Goal: Navigation & Orientation: Find specific page/section

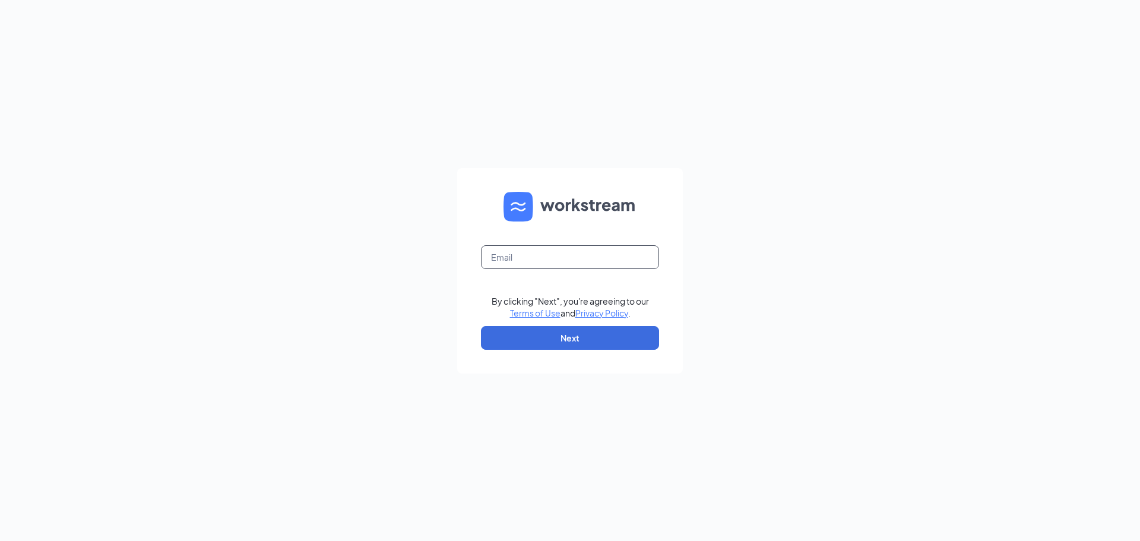
click at [531, 254] on input "text" at bounding box center [570, 257] width 178 height 24
type input "[EMAIL_ADDRESS][DOMAIN_NAME]"
click at [521, 334] on button "Next" at bounding box center [570, 338] width 178 height 24
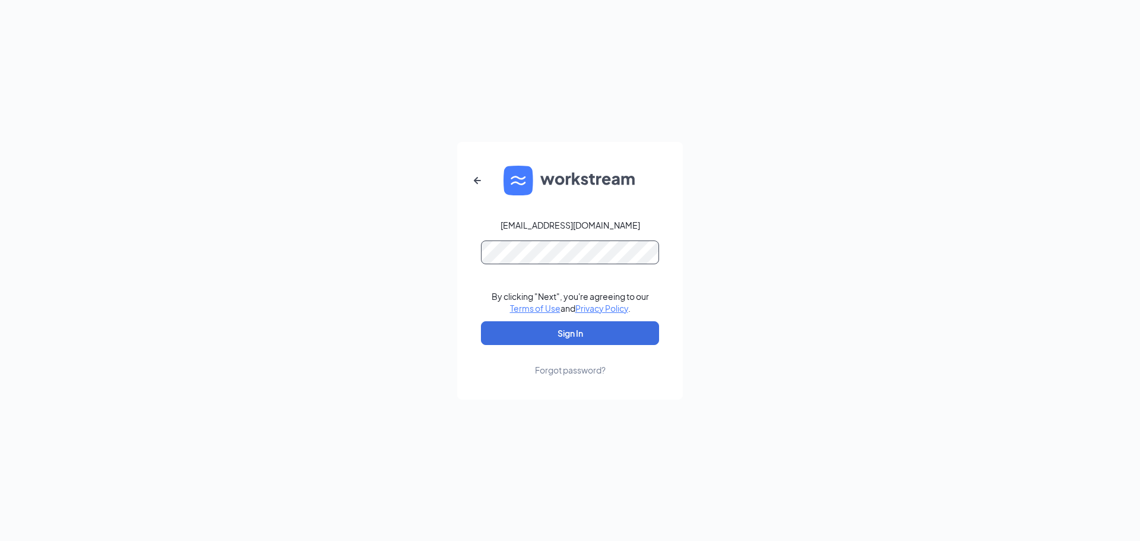
click at [481, 321] on button "Sign In" at bounding box center [570, 333] width 178 height 24
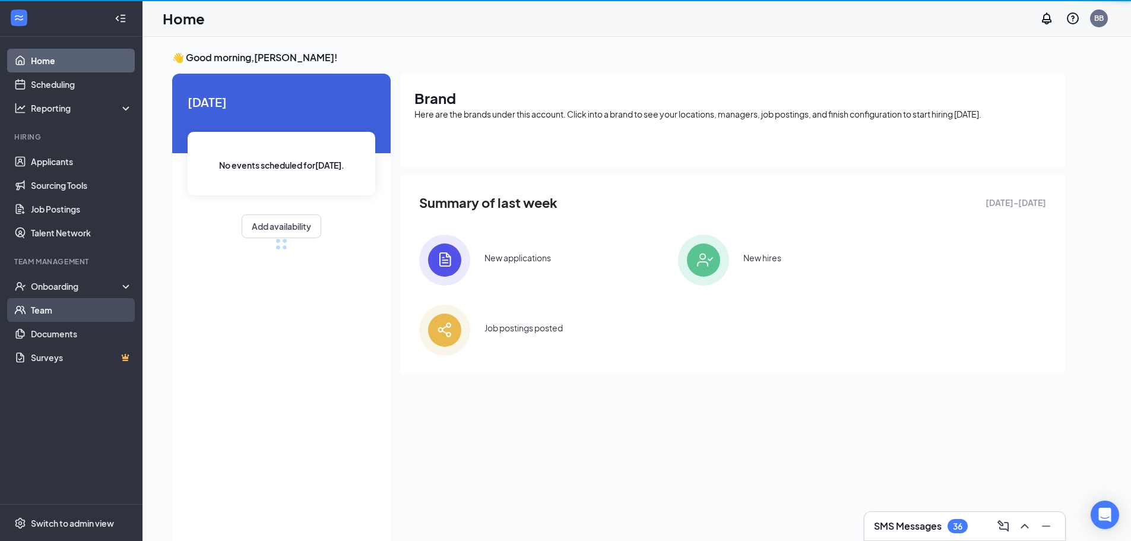
click at [56, 303] on link "Team" at bounding box center [82, 310] width 102 height 24
